Goal: Use online tool/utility

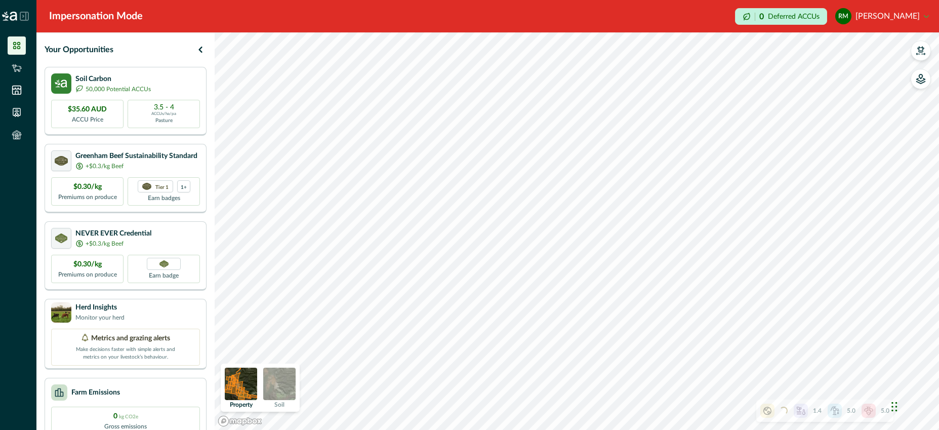
click at [286, 377] on img at bounding box center [279, 383] width 32 height 32
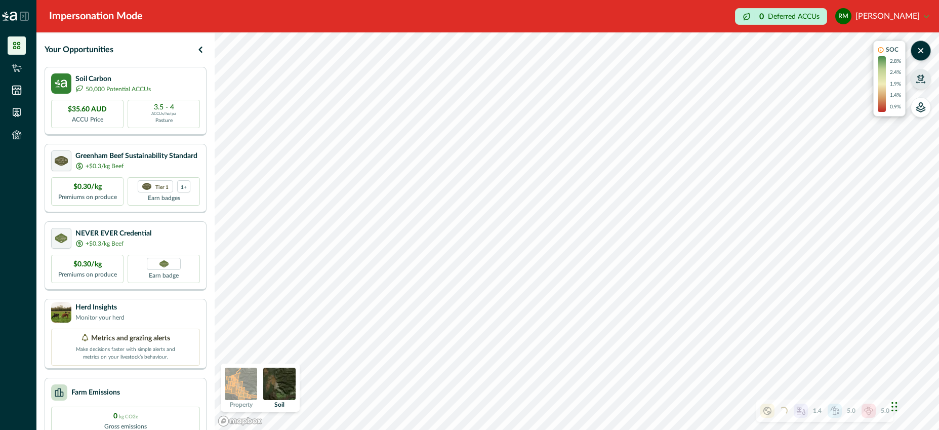
click at [923, 81] on icon "button" at bounding box center [920, 79] width 10 height 10
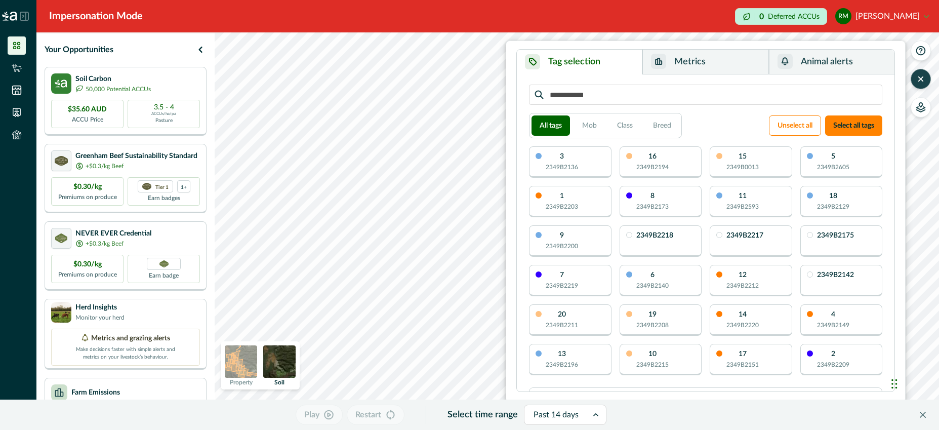
click at [724, 62] on button "Metrics" at bounding box center [705, 62] width 126 height 25
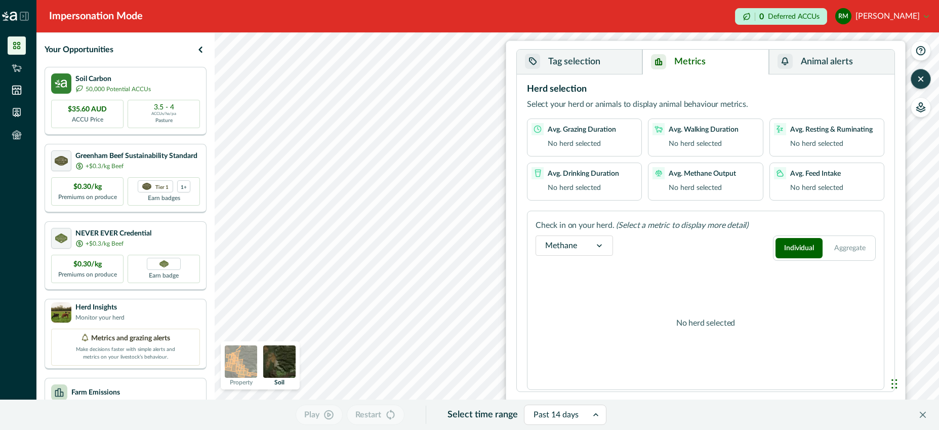
click at [624, 63] on button "Tag selection" at bounding box center [580, 62] width 126 height 25
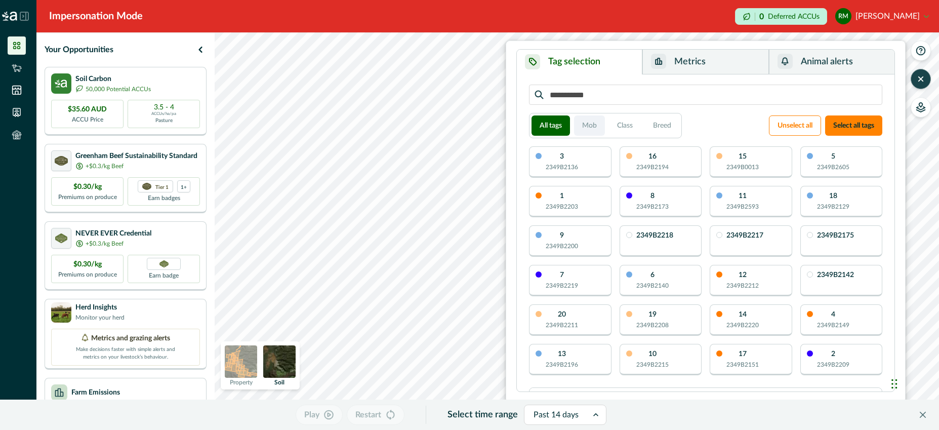
click at [589, 128] on button "Mob" at bounding box center [589, 125] width 31 height 20
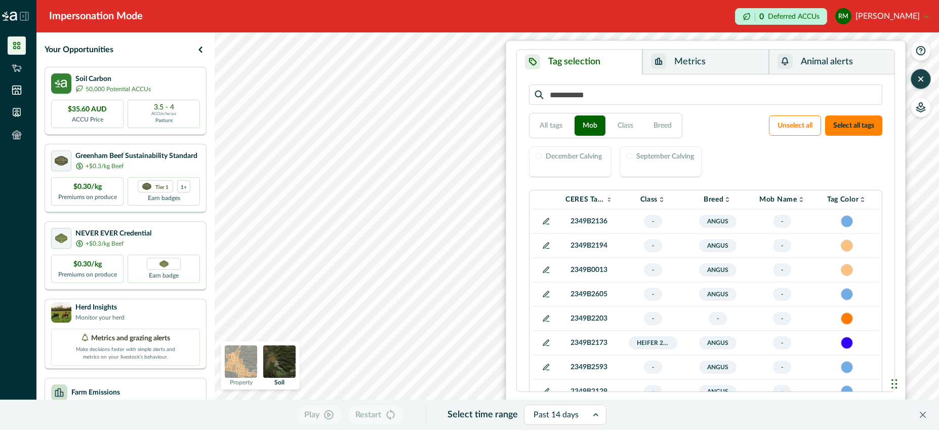
click at [576, 162] on div "December Calving" at bounding box center [570, 161] width 82 height 31
click at [626, 156] on div at bounding box center [629, 156] width 6 height 6
click at [925, 110] on icon "button" at bounding box center [920, 109] width 9 height 5
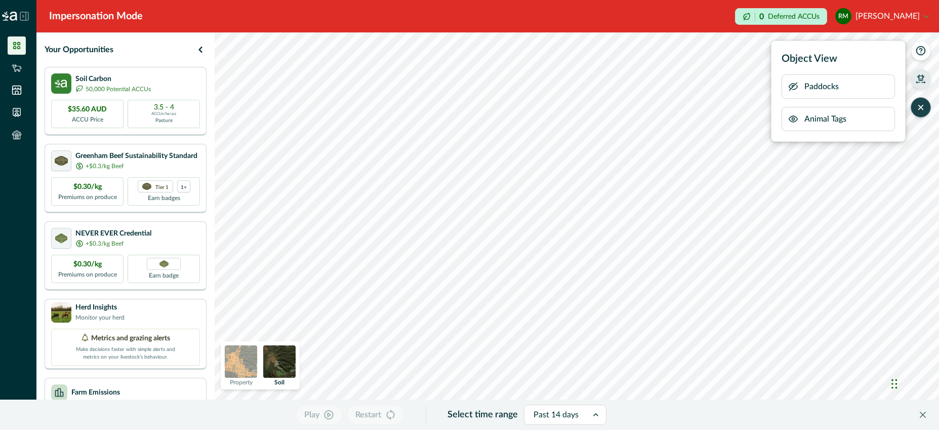
click at [792, 87] on icon "button" at bounding box center [793, 87] width 8 height 8
click at [792, 86] on icon "button" at bounding box center [793, 86] width 3 height 3
click at [234, 361] on img at bounding box center [241, 361] width 32 height 32
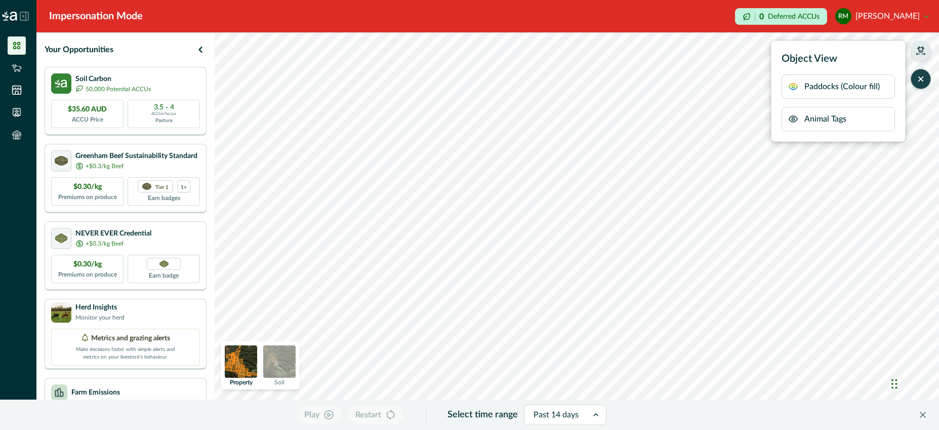
click at [792, 116] on icon "button" at bounding box center [793, 119] width 8 height 6
click at [792, 117] on icon "button" at bounding box center [793, 119] width 10 height 10
click at [920, 51] on icon "button" at bounding box center [920, 51] width 10 height 10
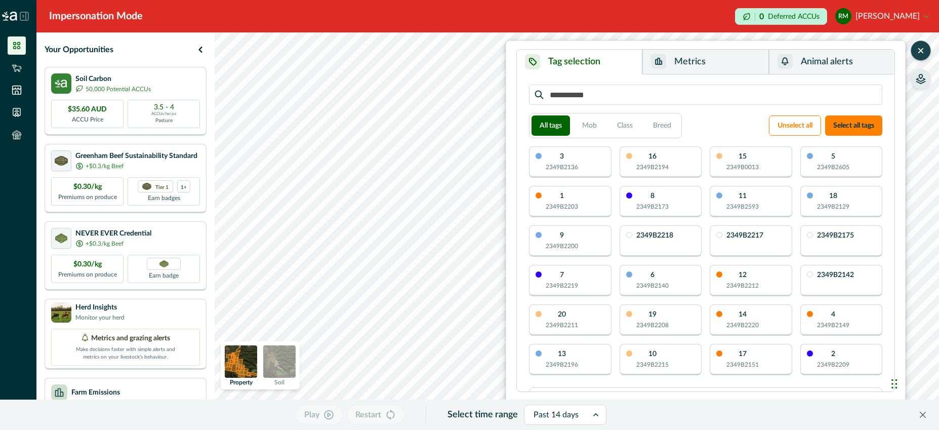
click at [923, 54] on icon "button" at bounding box center [920, 51] width 10 height 10
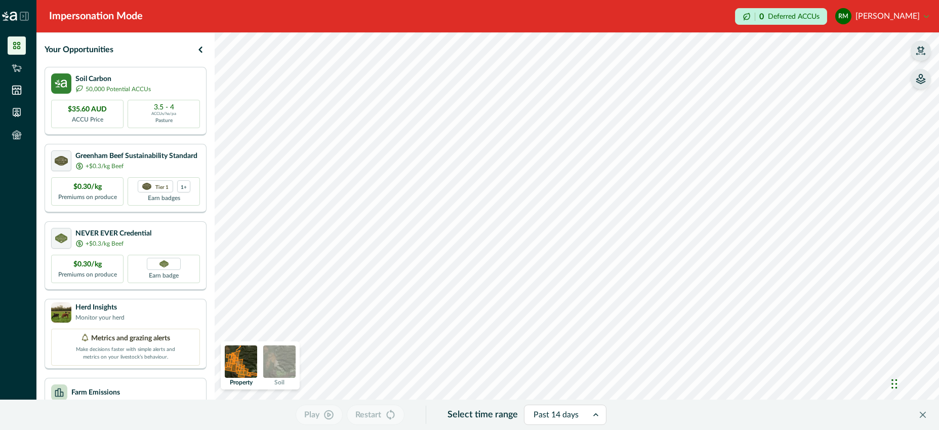
click at [923, 55] on icon "button" at bounding box center [920, 51] width 10 height 10
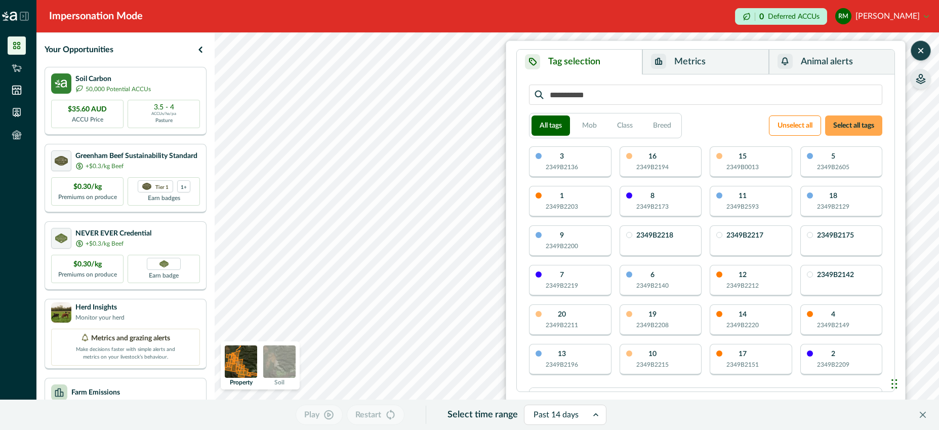
click at [838, 122] on button "Select all tags" at bounding box center [853, 125] width 57 height 20
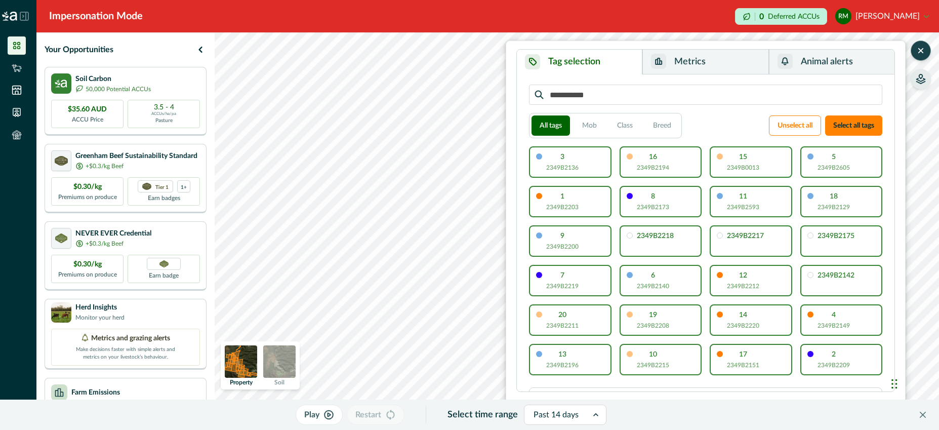
click at [924, 46] on icon "button" at bounding box center [920, 51] width 10 height 10
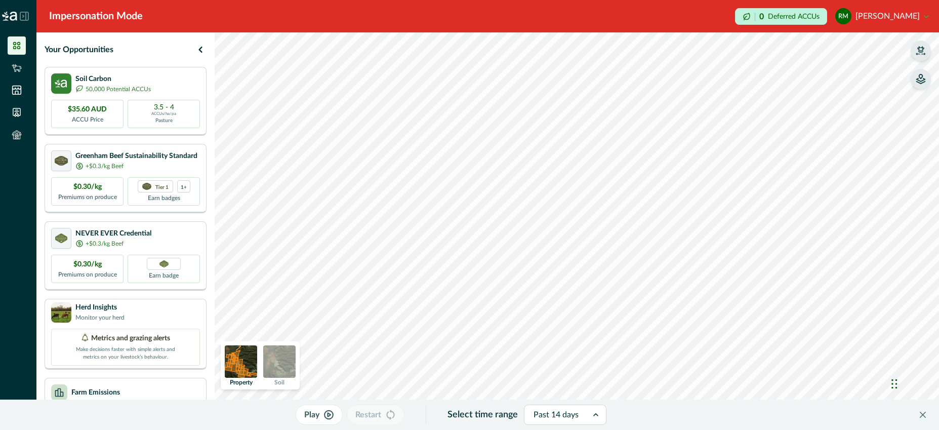
click at [310, 413] on p "Play" at bounding box center [311, 414] width 15 height 12
click at [923, 81] on icon "button" at bounding box center [920, 79] width 10 height 10
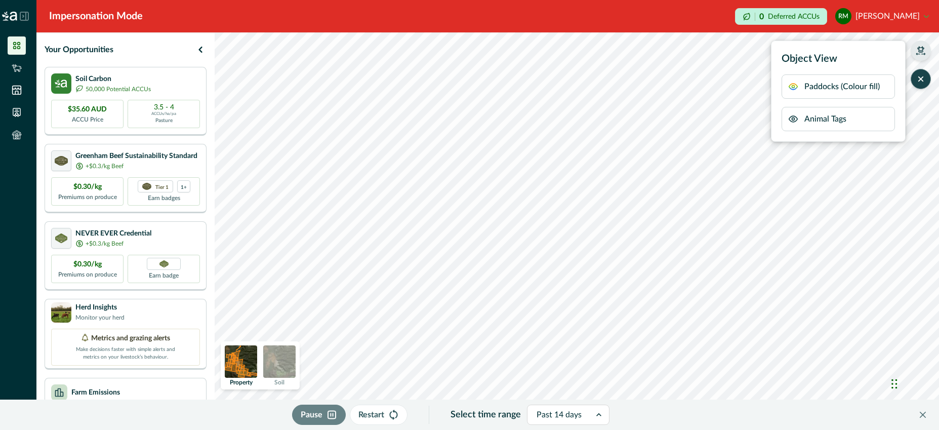
click at [792, 116] on icon "button" at bounding box center [793, 119] width 8 height 6
click at [790, 85] on icon "button" at bounding box center [793, 86] width 10 height 10
click at [793, 84] on icon "button" at bounding box center [793, 86] width 10 height 10
click at [239, 359] on img at bounding box center [241, 361] width 32 height 32
click at [780, 17] on p "Deferred ACCUs" at bounding box center [794, 17] width 52 height 8
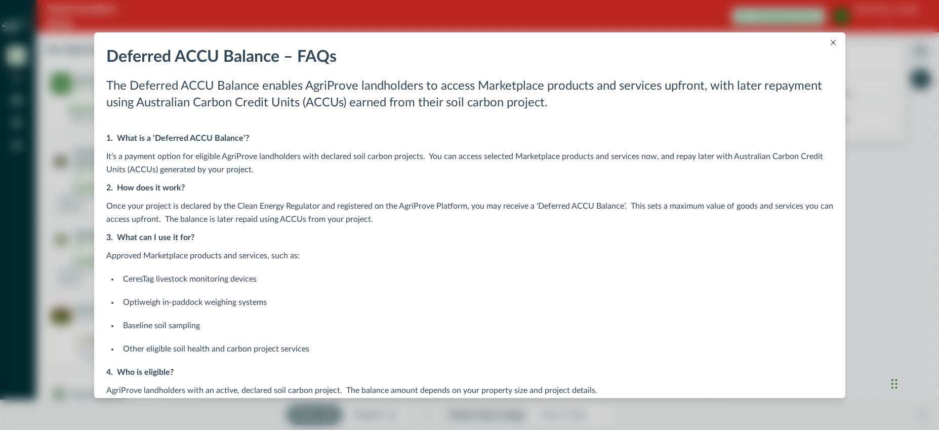
click at [833, 39] on button "Close" at bounding box center [833, 42] width 12 height 12
